Goal: Information Seeking & Learning: Check status

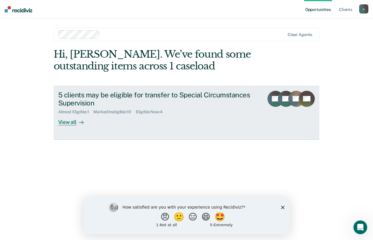
click at [123, 92] on div "5 clients may be eligible for transfer to Special Circumstances Supervision" at bounding box center [158, 99] width 201 height 17
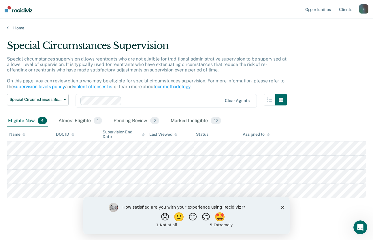
click at [284, 207] on icon "Close survey" at bounding box center [282, 206] width 3 height 3
